Goal: Task Accomplishment & Management: Use online tool/utility

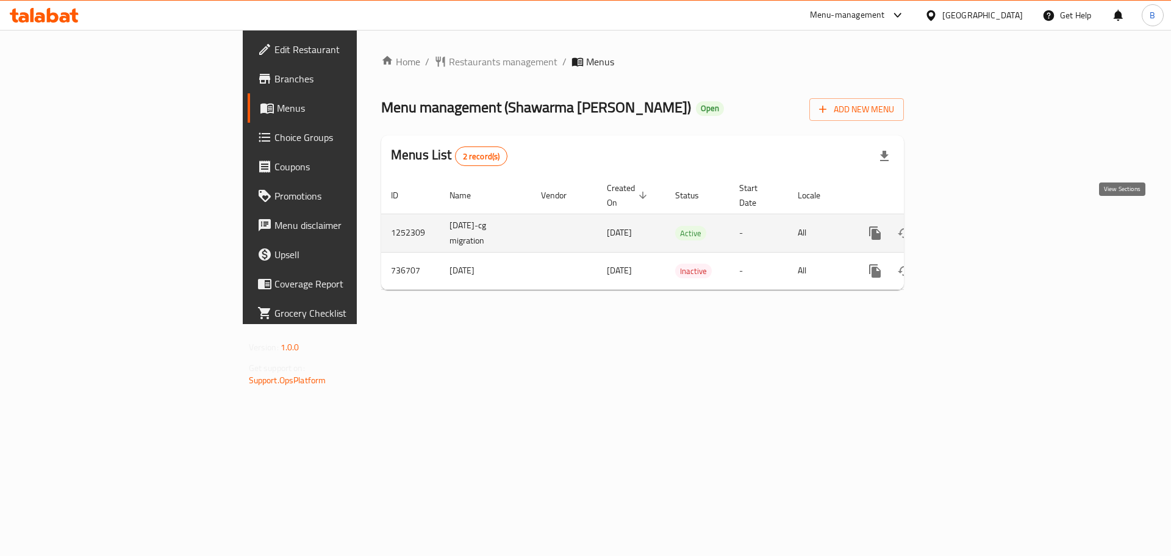
click at [978, 218] on link "enhanced table" at bounding box center [962, 232] width 29 height 29
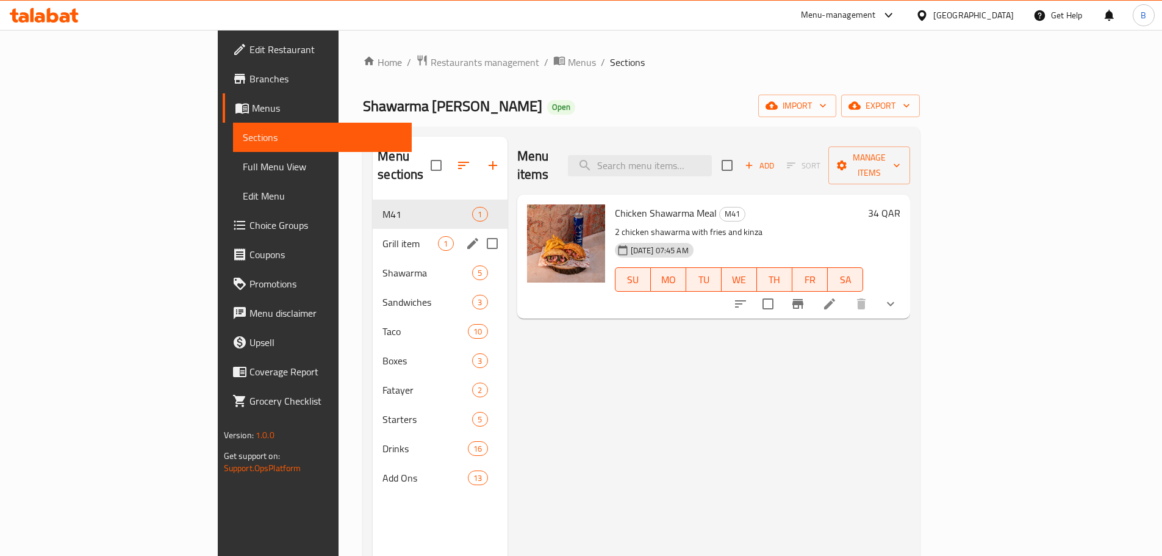
click at [373, 229] on div "Grill item 1" at bounding box center [440, 243] width 134 height 29
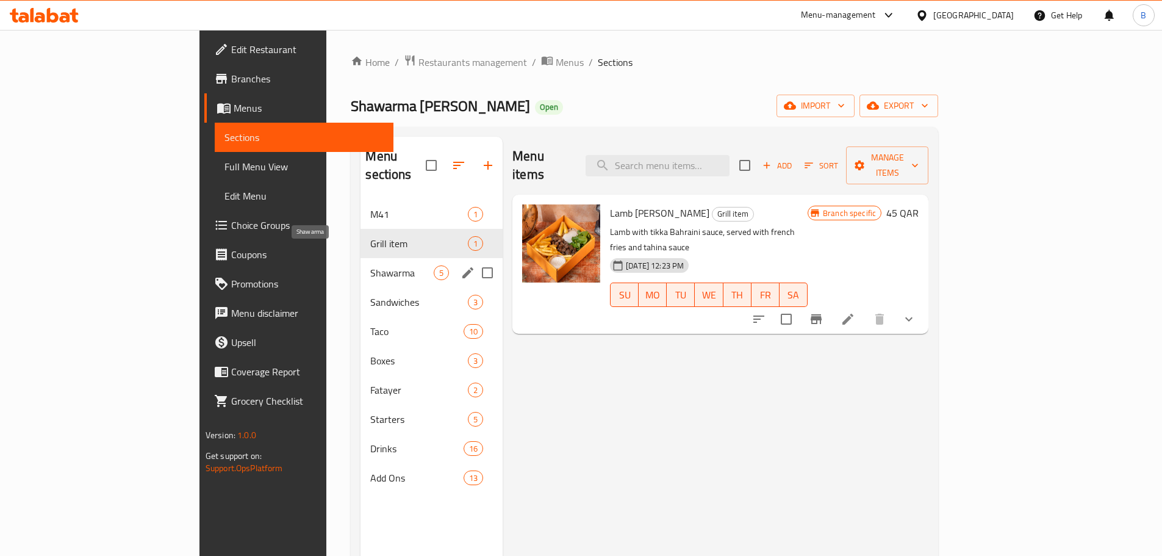
click at [370, 265] on span "Shawarma" at bounding box center [401, 272] width 63 height 15
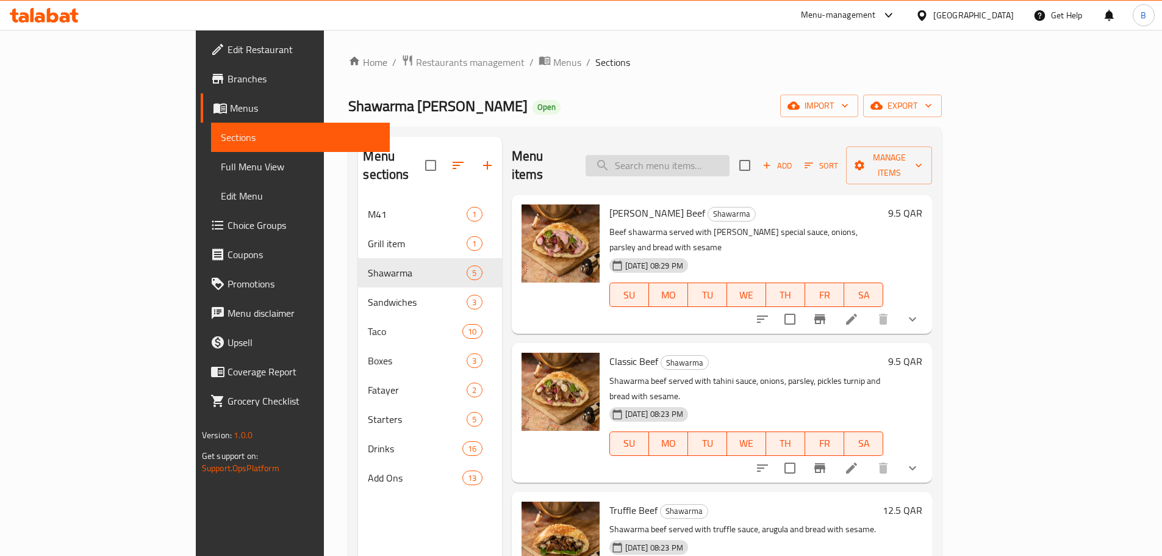
click at [693, 162] on input "search" at bounding box center [657, 165] width 144 height 21
paste input "Classic Chicken"
type input "Classic Chicken"
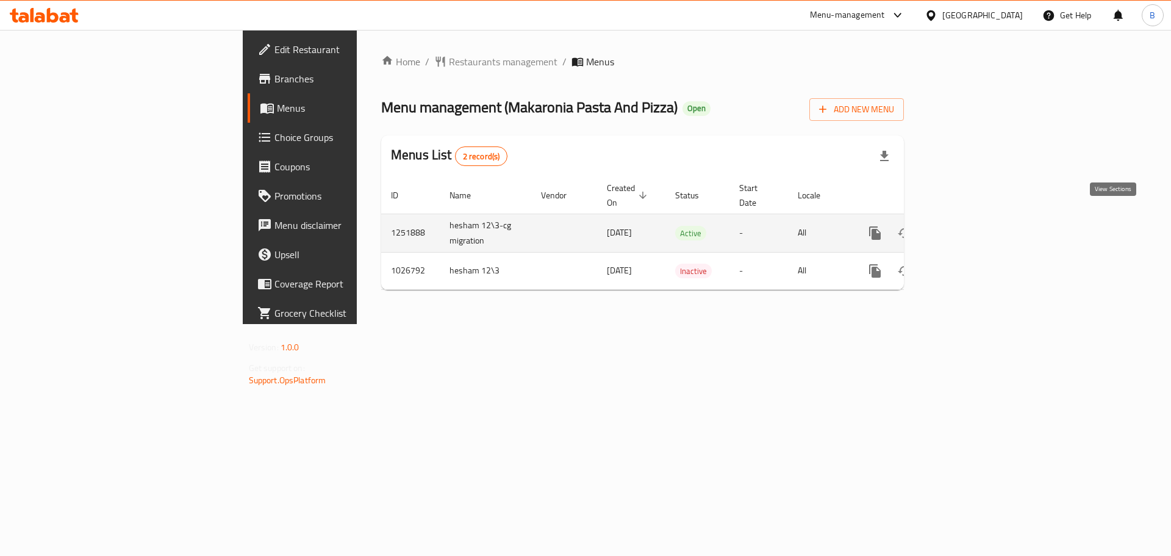
click at [978, 219] on link "enhanced table" at bounding box center [962, 232] width 29 height 29
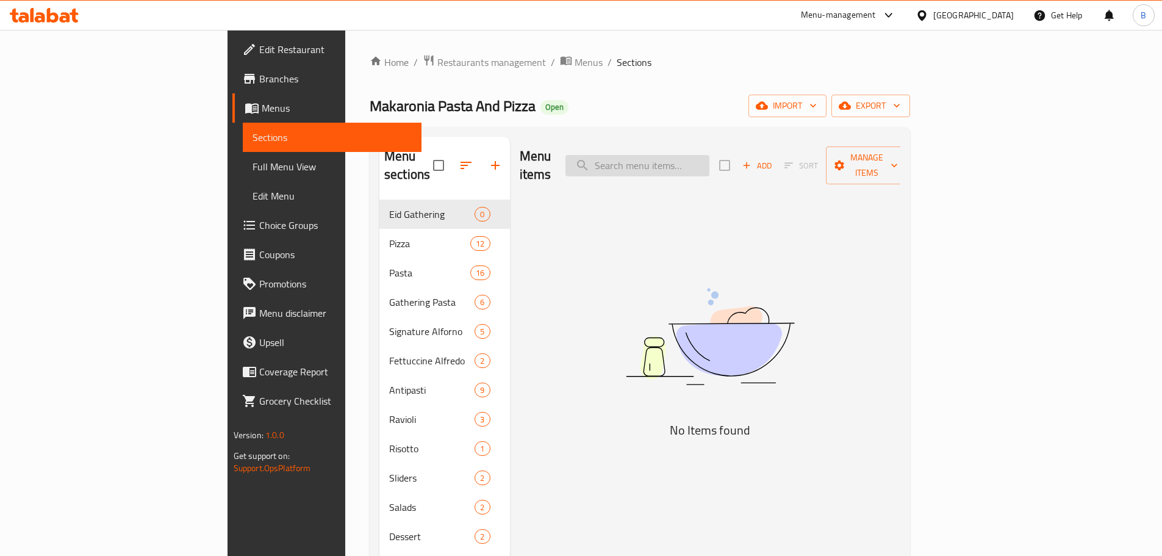
click at [709, 155] on input "search" at bounding box center [637, 165] width 144 height 21
paste input "Chicken Tender"
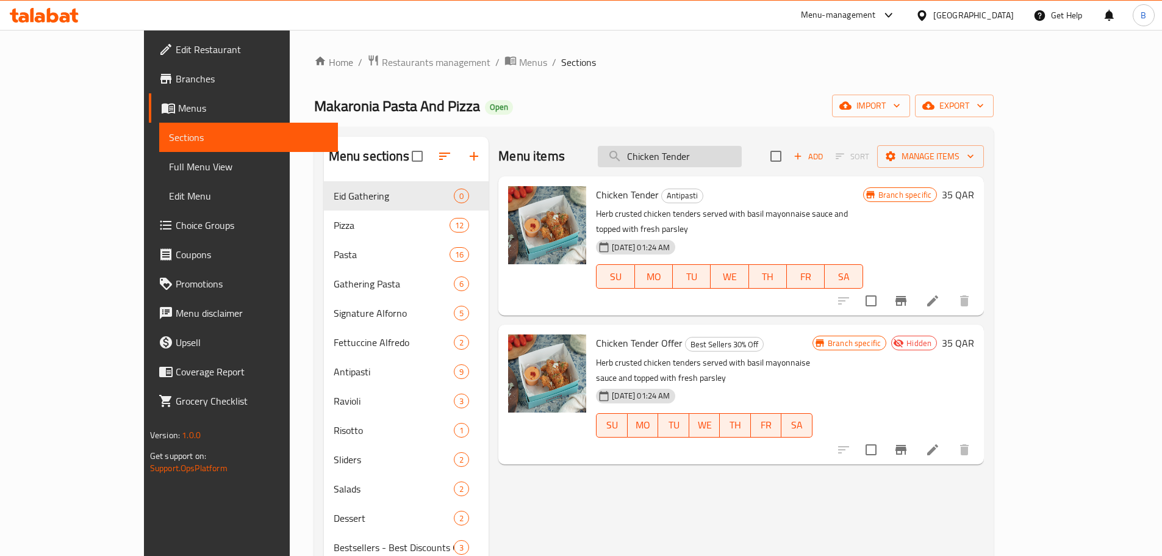
click at [733, 160] on input "Chicken Tender" at bounding box center [670, 156] width 144 height 21
paste input "Spaghetti Bolognese Pasta"
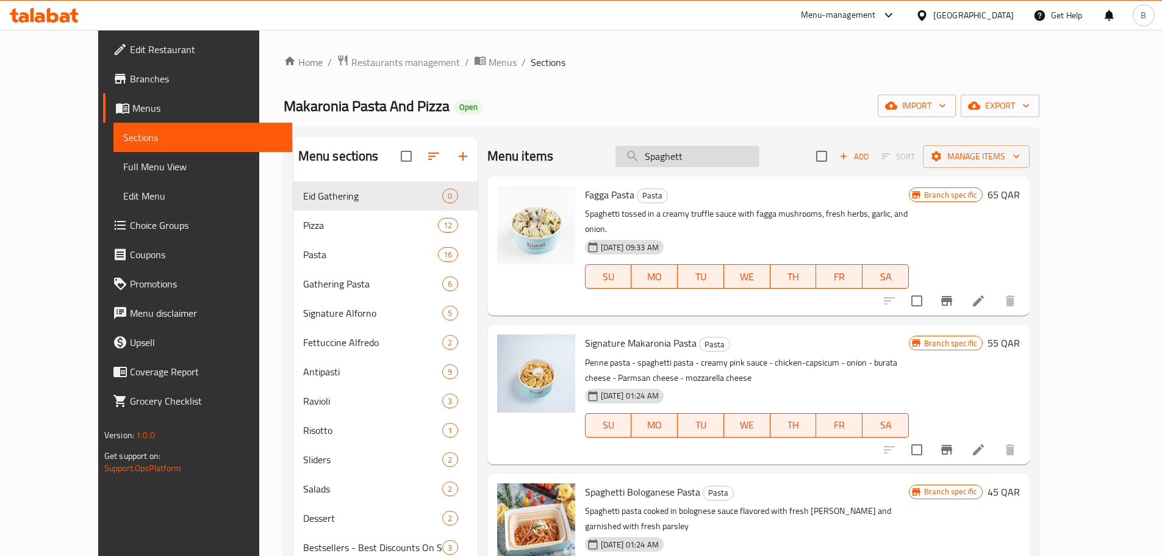
click at [692, 159] on input "Spaghett" at bounding box center [687, 156] width 144 height 21
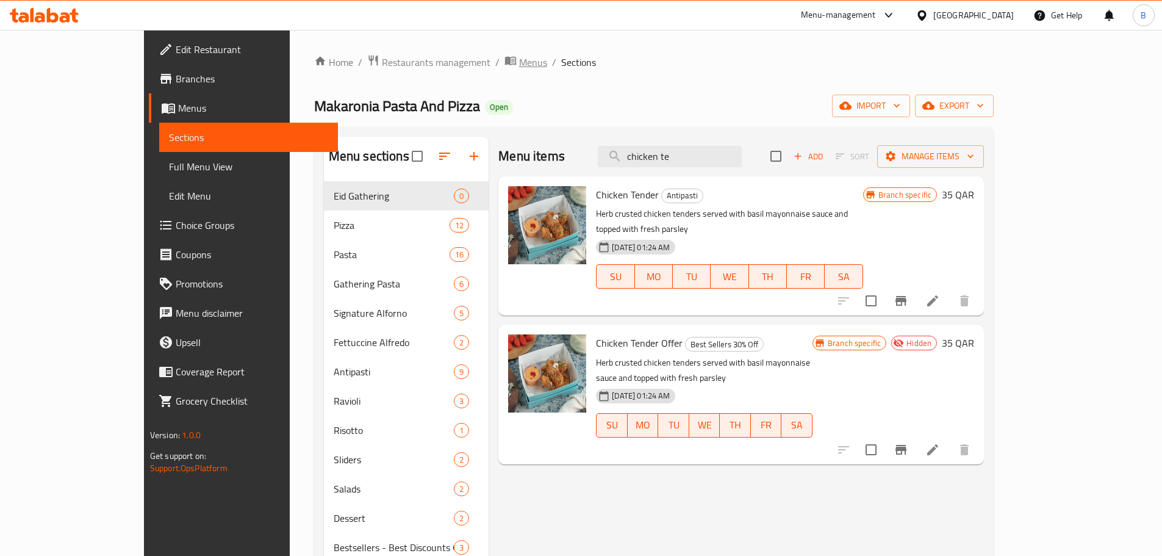
type input "chicken te"
